Goal: Information Seeking & Learning: Learn about a topic

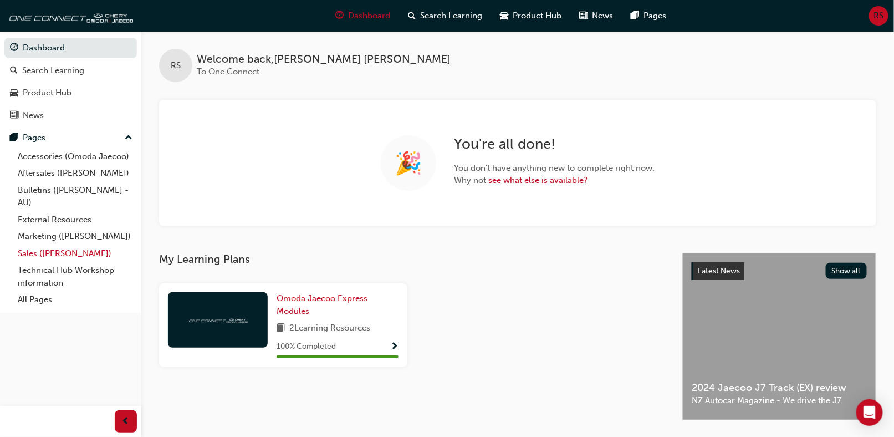
click at [33, 253] on link "Sales ([PERSON_NAME])" at bounding box center [75, 253] width 124 height 17
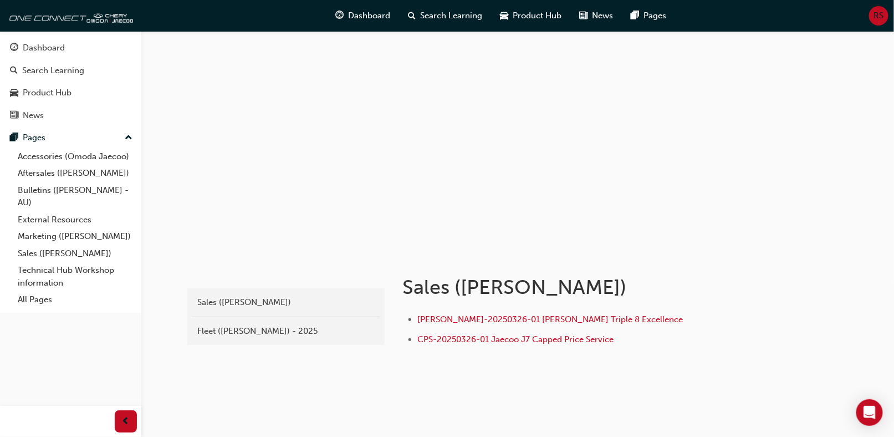
scroll to position [18, 0]
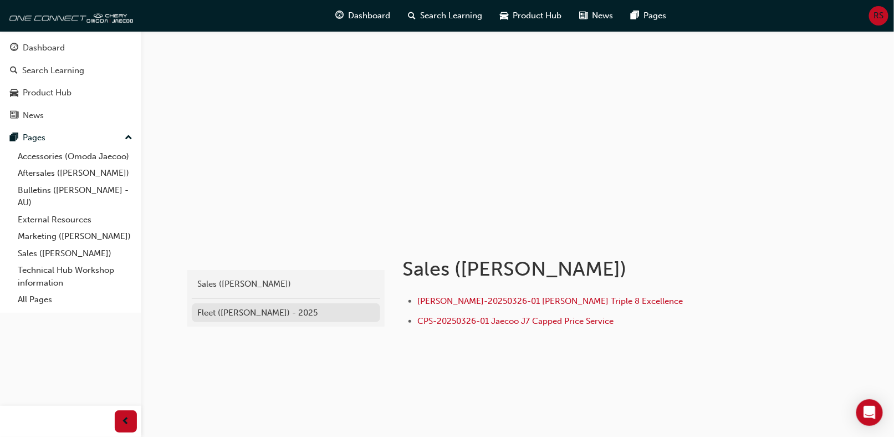
click at [207, 315] on div "Fleet (Omoda Jaecoo) - 2025" at bounding box center [285, 313] width 177 height 13
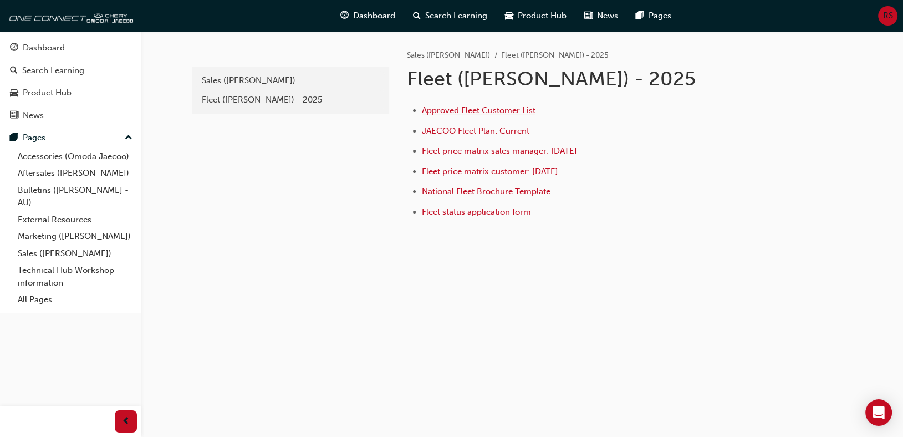
click at [465, 109] on span "Approved Fleet Customer List" at bounding box center [479, 110] width 114 height 10
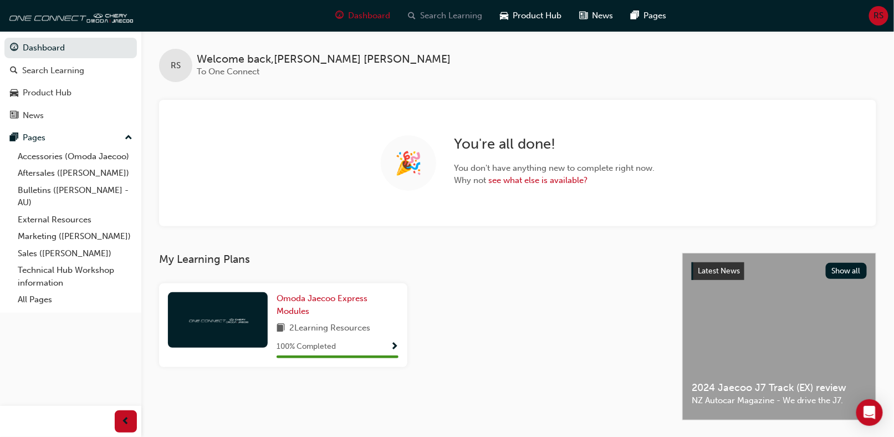
click at [456, 16] on span "Search Learning" at bounding box center [452, 15] width 62 height 13
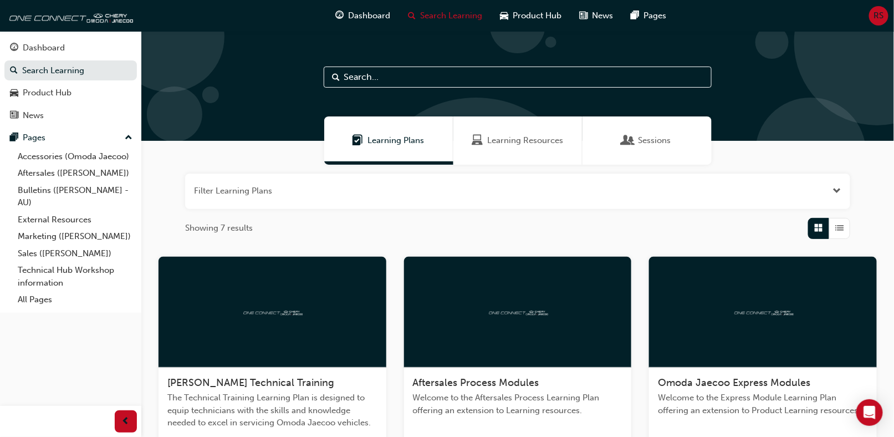
click at [386, 79] on input "text" at bounding box center [518, 77] width 388 height 21
click at [634, 139] on div "Sessions" at bounding box center [647, 140] width 48 height 13
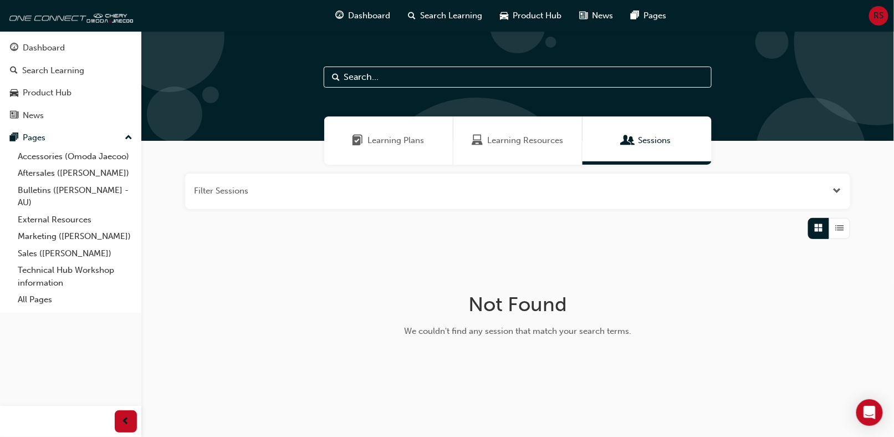
click at [514, 133] on div "Learning Resources" at bounding box center [518, 140] width 129 height 48
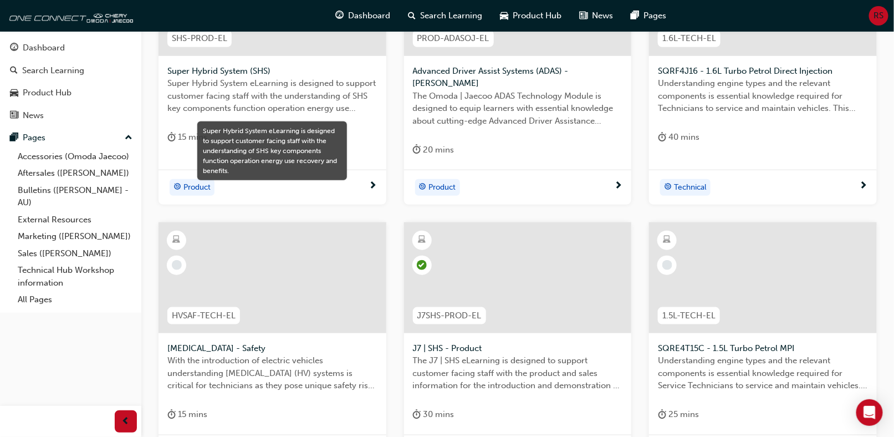
scroll to position [478, 0]
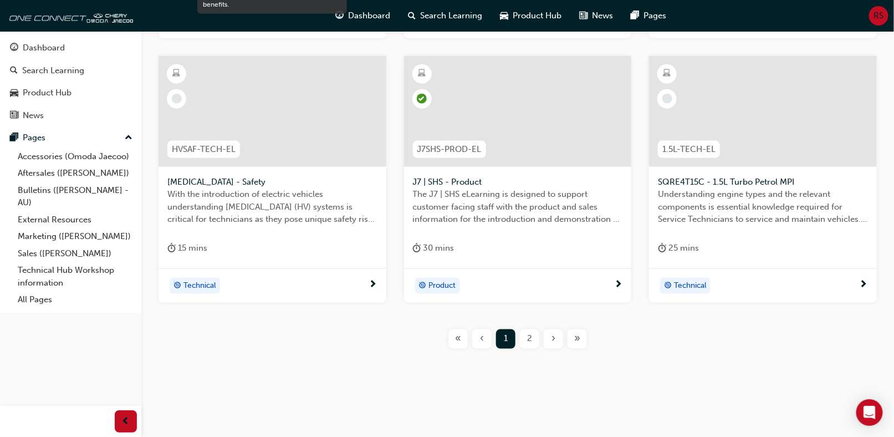
click at [529, 338] on span "2" at bounding box center [529, 339] width 5 height 13
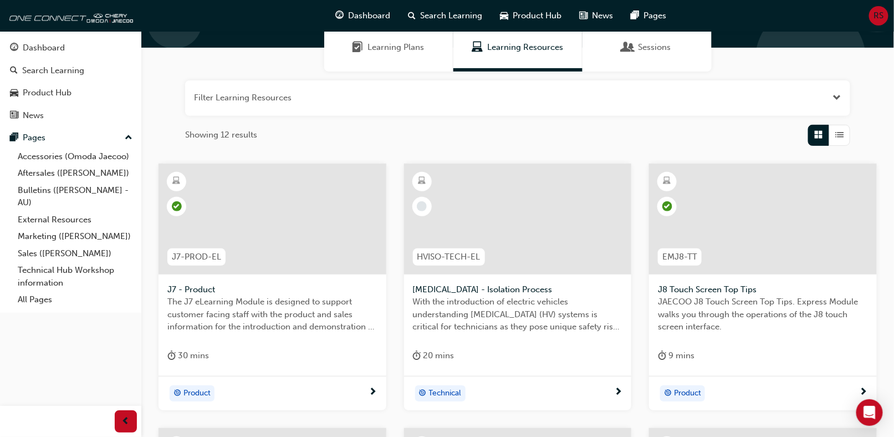
scroll to position [22, 0]
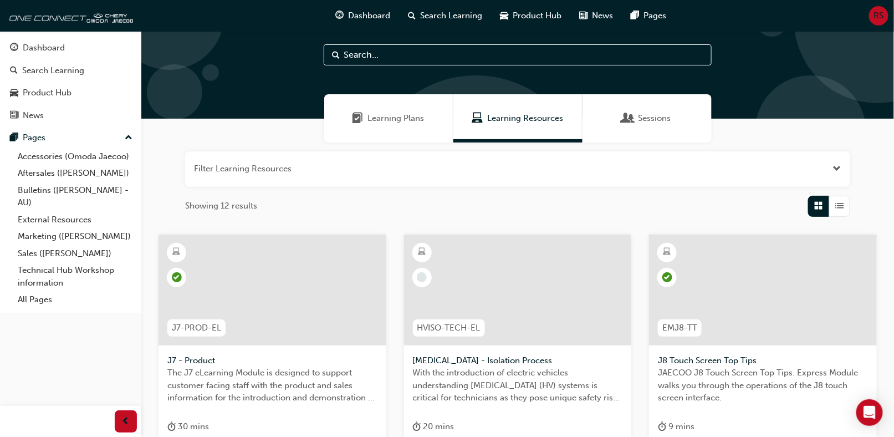
click at [460, 281] on div at bounding box center [518, 290] width 228 height 111
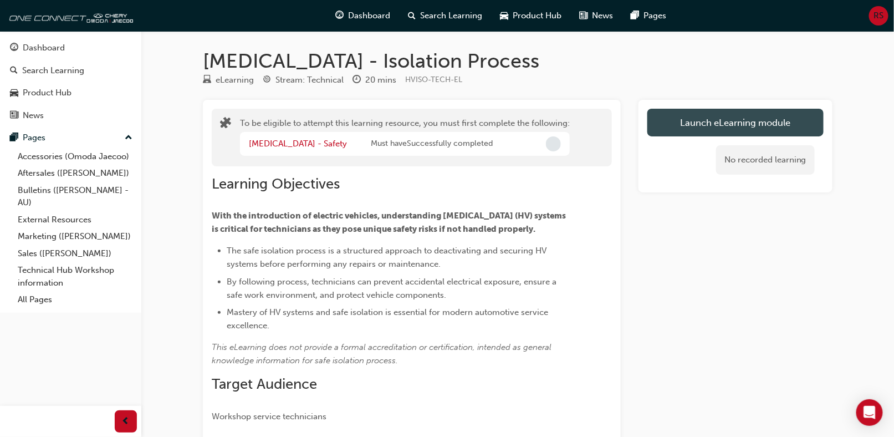
click at [712, 121] on button "Launch eLearning module" at bounding box center [736, 123] width 176 height 28
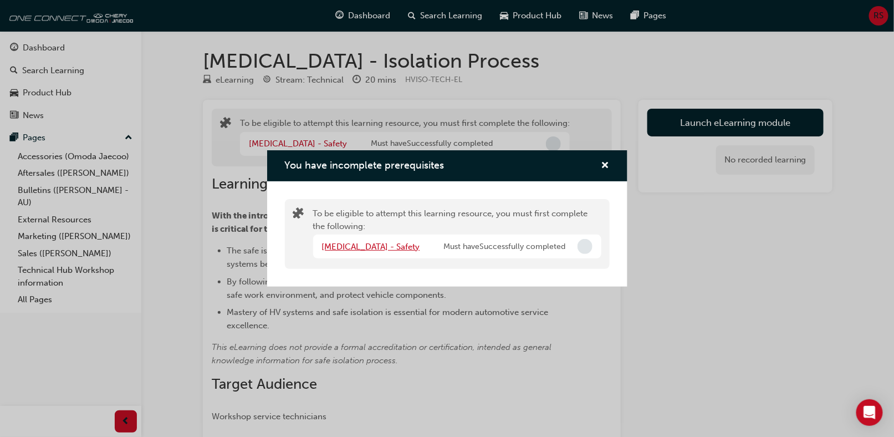
click at [402, 244] on link "HIGH VOLTAGE - Safety" at bounding box center [371, 247] width 98 height 10
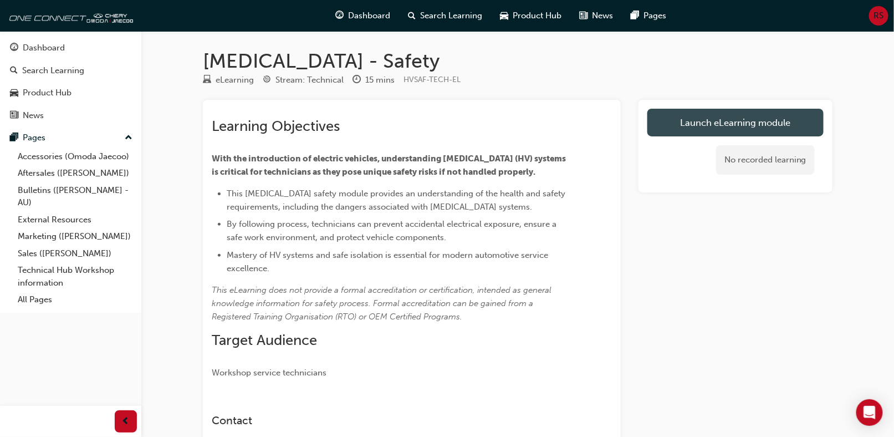
click at [709, 128] on link "Launch eLearning module" at bounding box center [736, 123] width 176 height 28
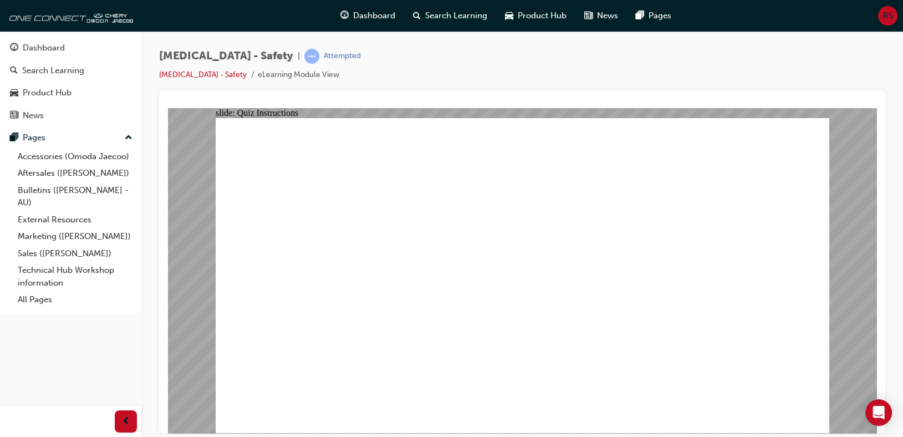
radio input "true"
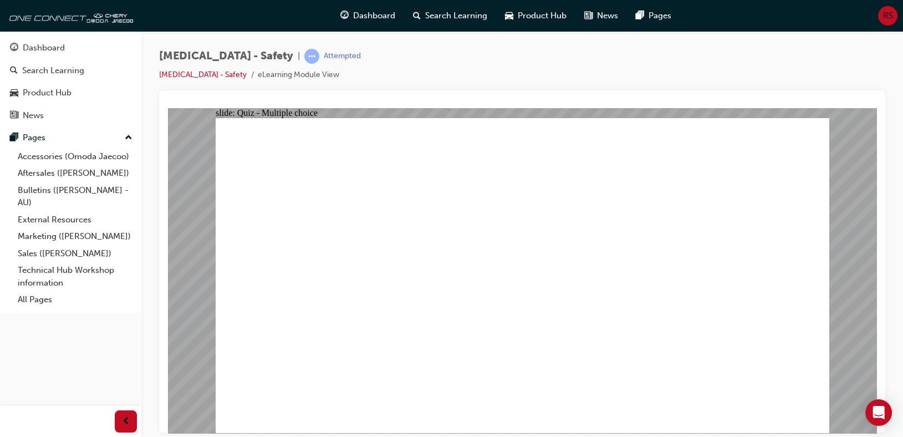
radio input "true"
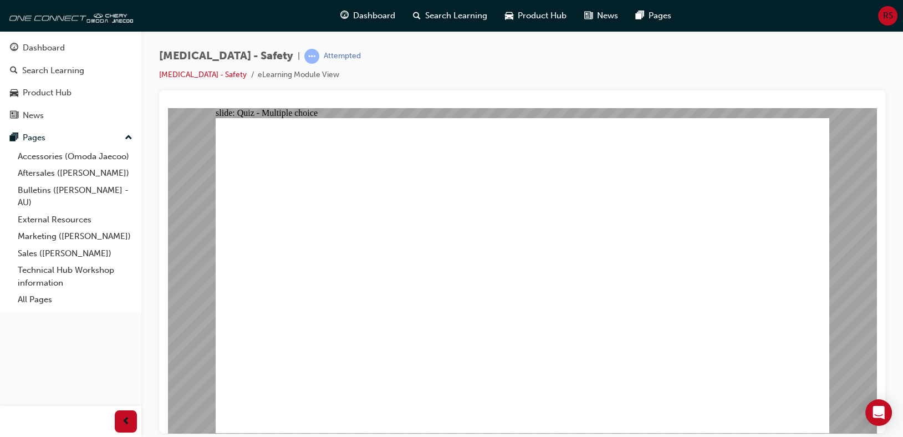
radio input "true"
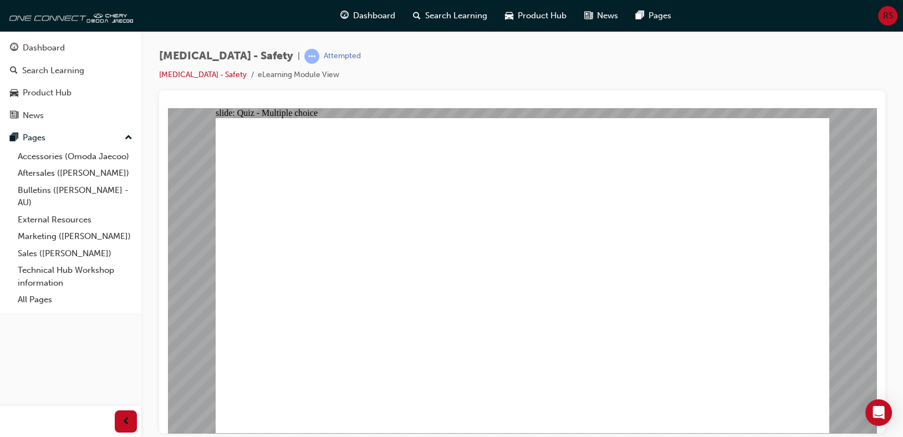
radio input "true"
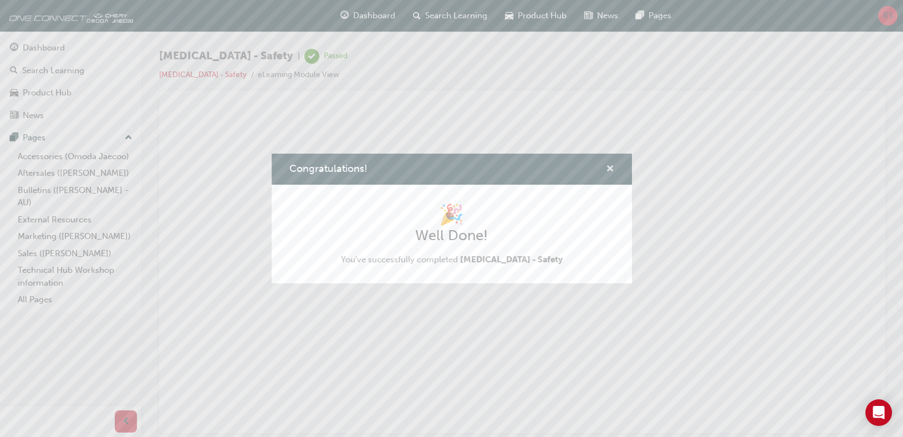
click at [610, 167] on span "cross-icon" at bounding box center [610, 170] width 8 height 10
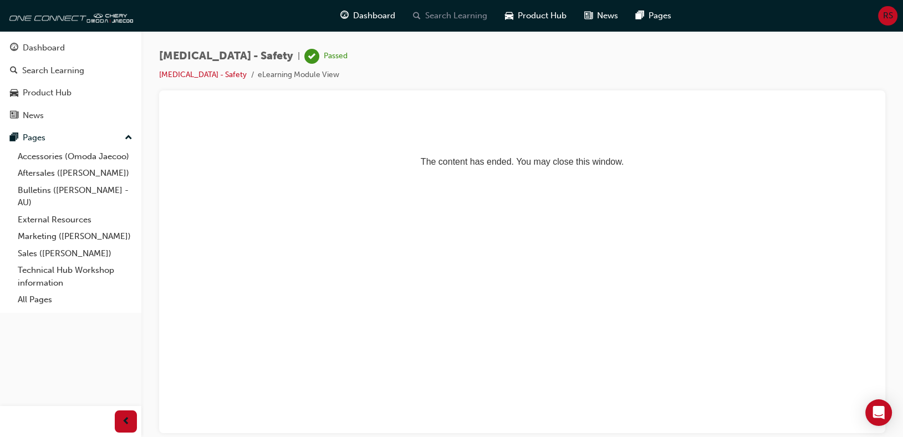
click at [434, 16] on span "Search Learning" at bounding box center [456, 15] width 62 height 13
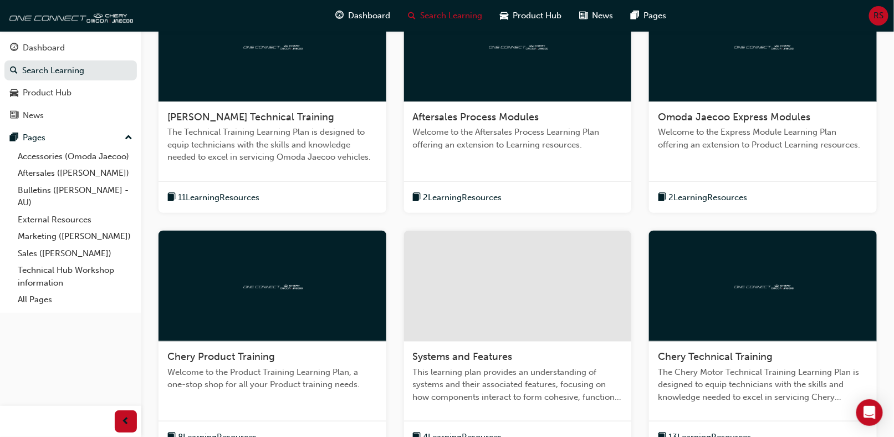
scroll to position [333, 0]
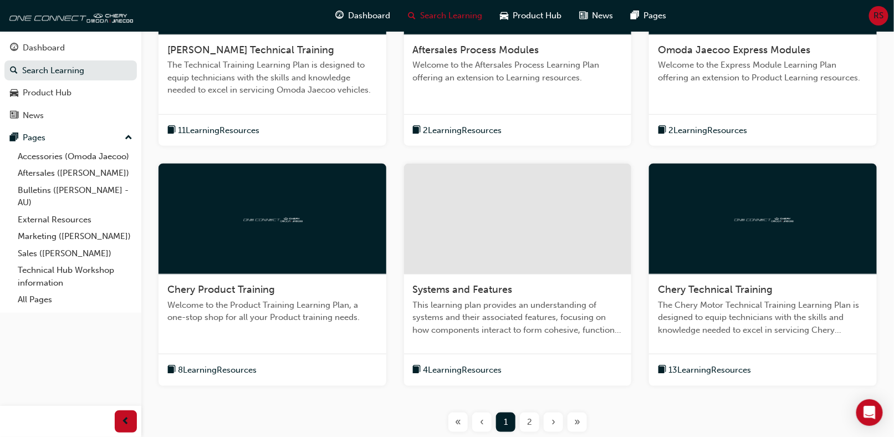
click at [247, 231] on div at bounding box center [273, 219] width 228 height 111
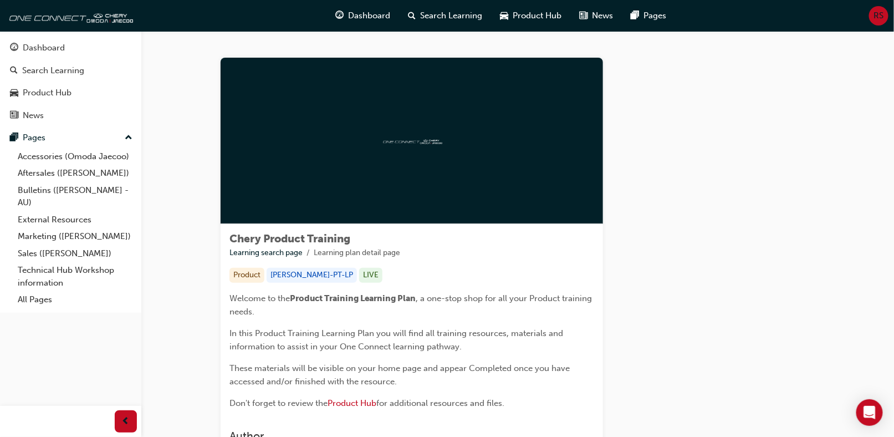
scroll to position [111, 0]
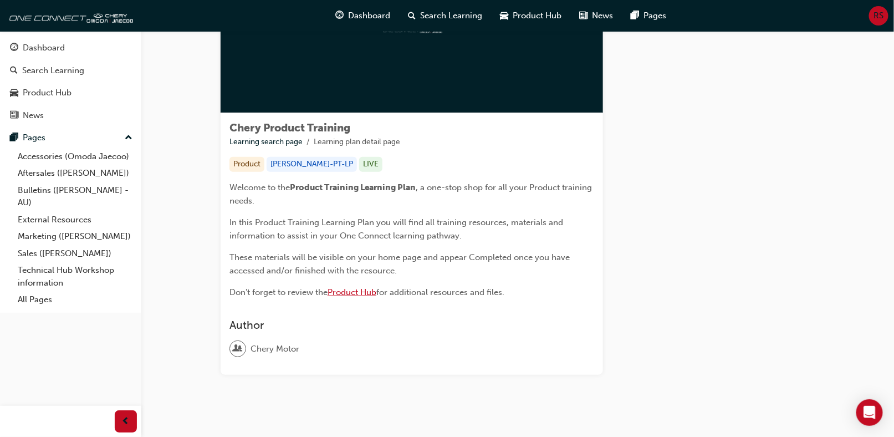
click at [350, 290] on span "Product Hub" at bounding box center [352, 292] width 49 height 10
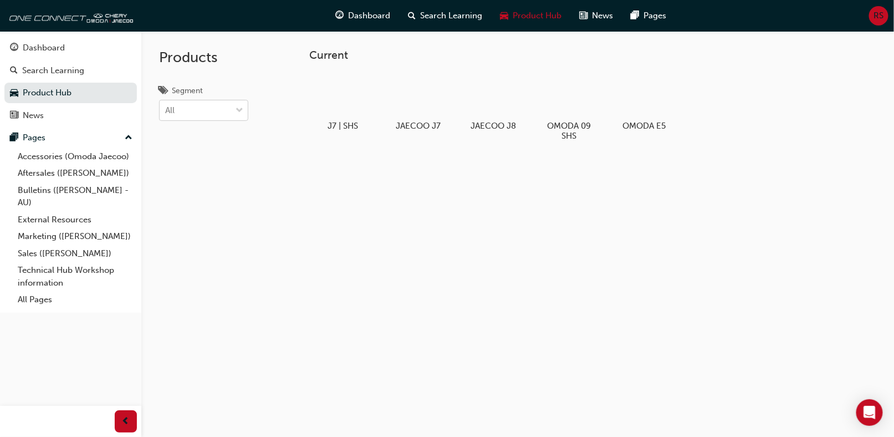
click at [237, 111] on span "down-icon" at bounding box center [240, 111] width 8 height 14
click at [166, 111] on input "Segment All" at bounding box center [165, 109] width 1 height 9
click at [410, 201] on div "Current J7 | SHS JAECOO J7 JAECOO J8 OMODA 09 SHS OMODA E5" at bounding box center [517, 249] width 753 height 437
click at [427, 16] on span "Search Learning" at bounding box center [452, 15] width 62 height 13
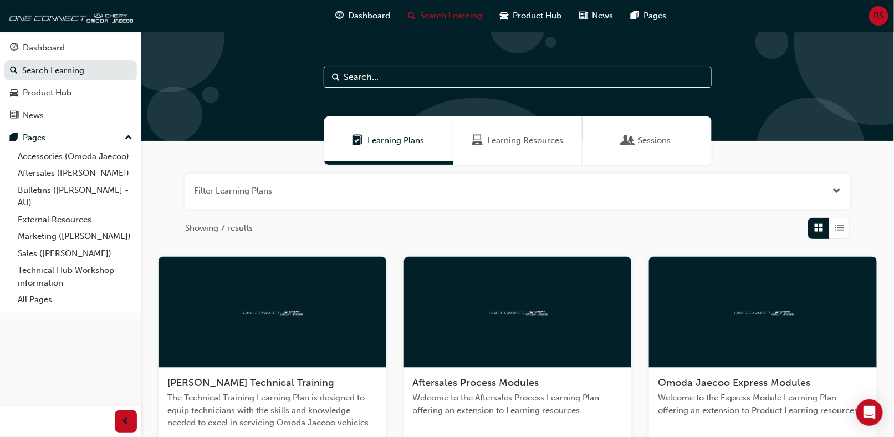
click at [517, 140] on span "Learning Resources" at bounding box center [525, 140] width 76 height 13
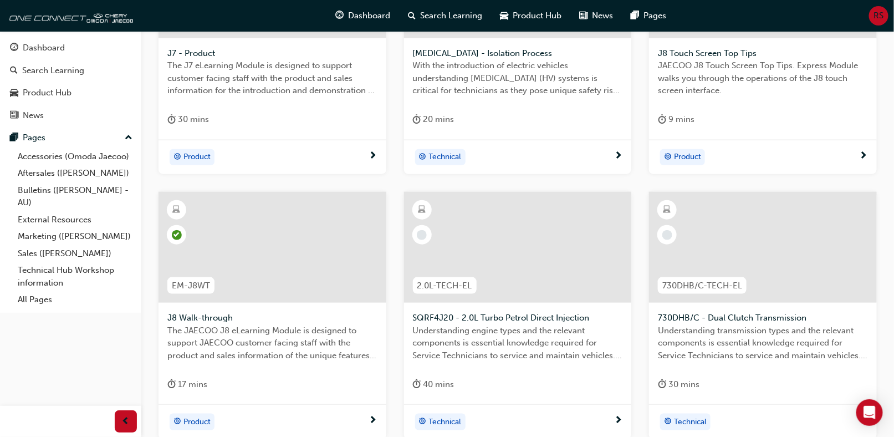
scroll to position [333, 0]
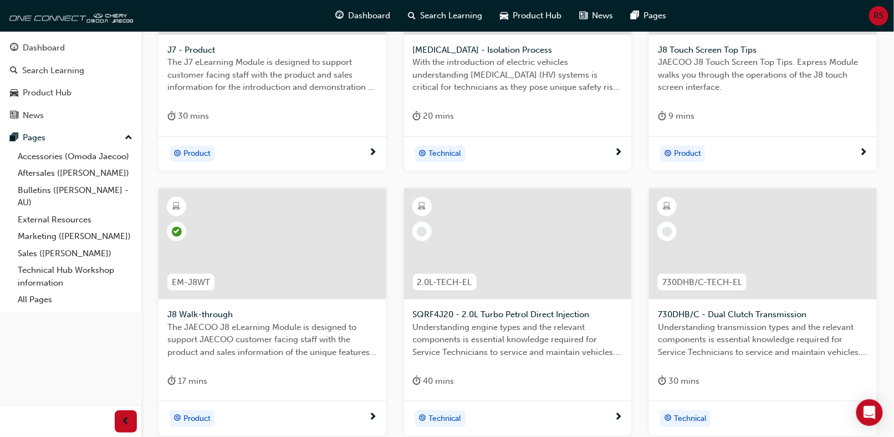
click at [481, 244] on div at bounding box center [518, 244] width 228 height 111
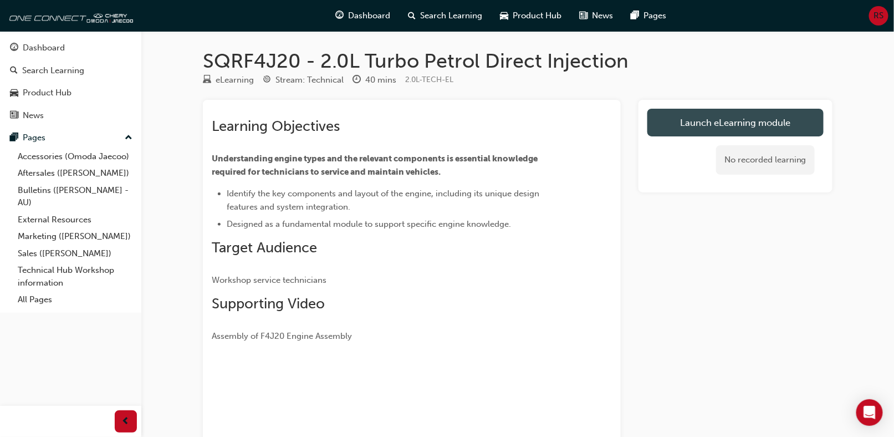
click at [699, 122] on link "Launch eLearning module" at bounding box center [736, 123] width 176 height 28
